Goal: Check status: Check status

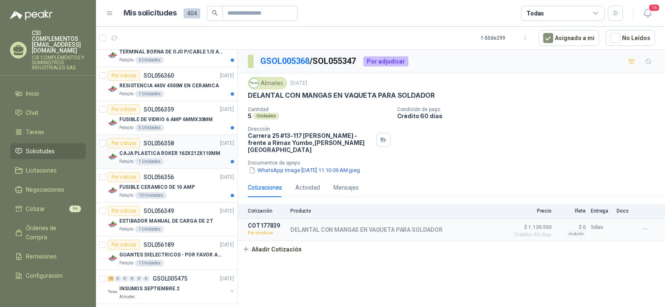
scroll to position [209, 0]
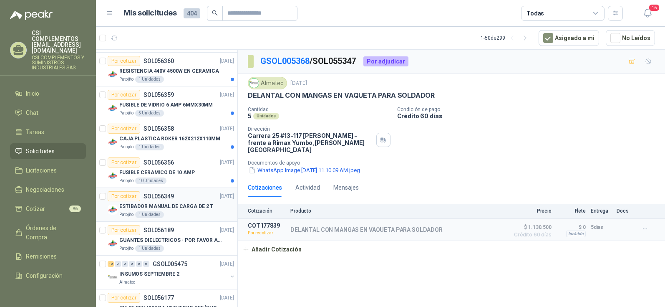
click at [194, 210] on div "ESTIBADOR MANUAL DE CARGA DE 2 T" at bounding box center [176, 206] width 115 height 10
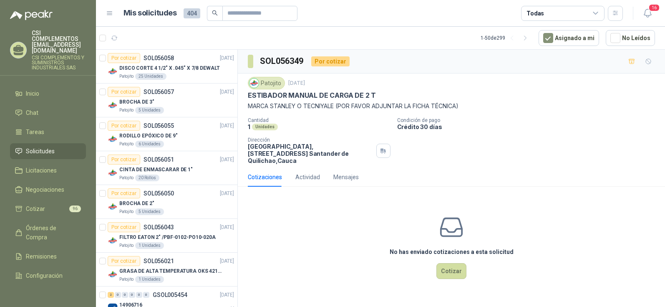
scroll to position [834, 0]
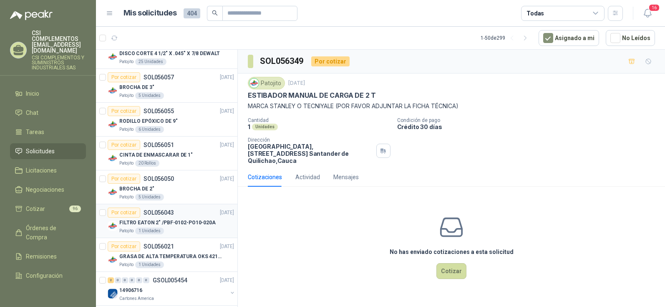
click at [189, 223] on p "FILTRO EATON 2" /PBF-0102-PO10-020A" at bounding box center [167, 223] width 96 height 8
